Goal: Information Seeking & Learning: Learn about a topic

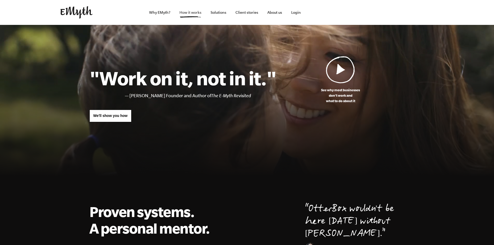
click at [186, 14] on link "How it works" at bounding box center [190, 12] width 30 height 25
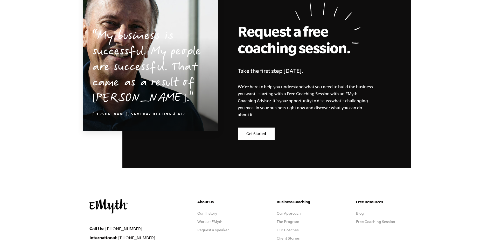
scroll to position [2548, 0]
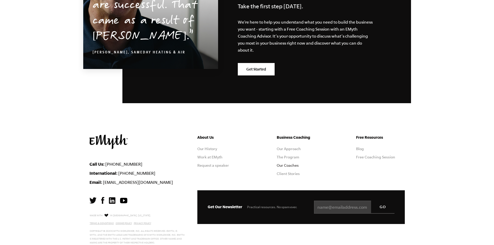
click at [293, 163] on link "Our Coaches" at bounding box center [288, 165] width 22 height 4
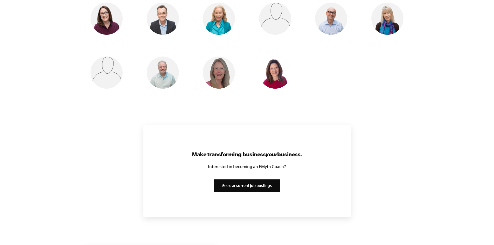
scroll to position [551, 0]
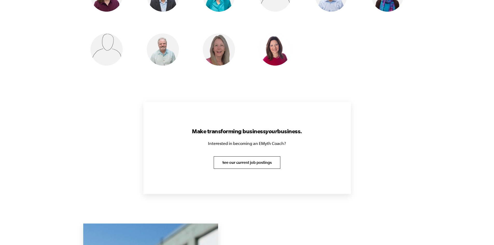
click at [258, 164] on link "See our current job postings" at bounding box center [247, 162] width 67 height 12
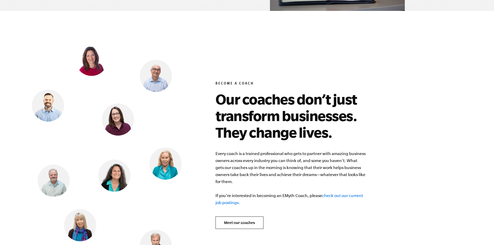
scroll to position [2013, 0]
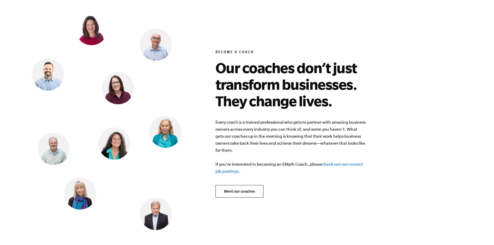
click at [350, 159] on p "Every coach is a trained professional who gets to partner with amazing business…" at bounding box center [290, 147] width 150 height 56
click at [350, 162] on link "check out our current job postings." at bounding box center [288, 168] width 147 height 12
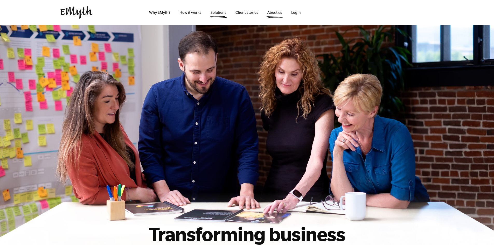
click at [220, 10] on link "Solutions" at bounding box center [218, 12] width 24 height 25
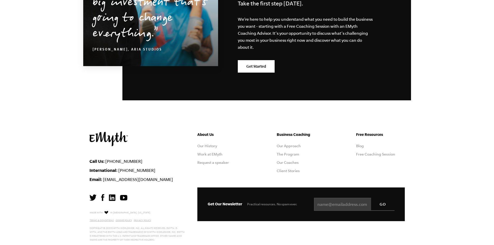
scroll to position [910, 0]
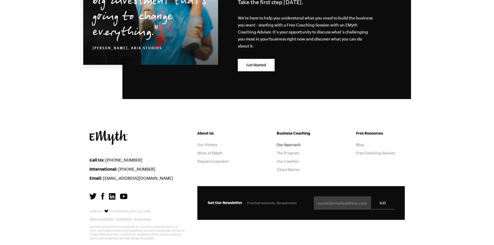
click at [288, 146] on link "Our Approach" at bounding box center [289, 145] width 24 height 4
